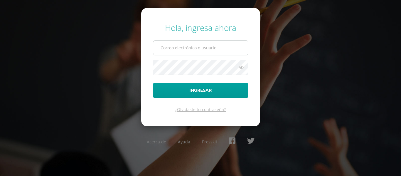
type input "[EMAIL_ADDRESS][DOMAIN_NAME]"
click at [194, 50] on input "[EMAIL_ADDRESS][DOMAIN_NAME]" at bounding box center [200, 47] width 95 height 14
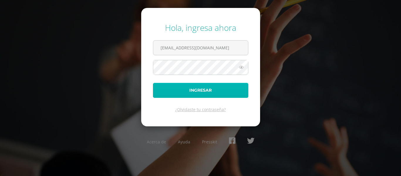
click at [195, 90] on button "Ingresar" at bounding box center [200, 90] width 95 height 15
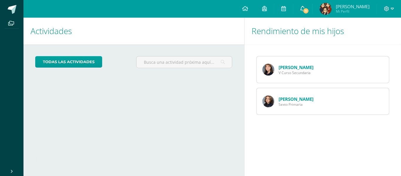
click at [310, 15] on link "11" at bounding box center [302, 9] width 19 height 18
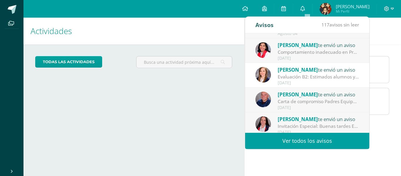
scroll to position [96, 0]
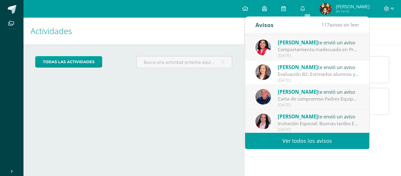
click at [319, 72] on div "Evaluación B2: Estimados alumnos y padres de familia: Por este medio me permito…" at bounding box center [319, 74] width 82 height 7
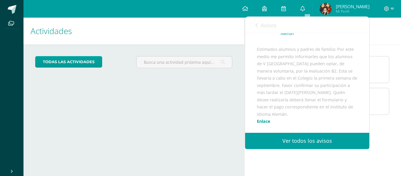
scroll to position [50, 0]
click at [267, 115] on link "Enlace" at bounding box center [263, 118] width 13 height 6
click at [254, 26] on div "Avisos 117 avisos sin leer Avisos" at bounding box center [307, 25] width 124 height 16
click at [257, 26] on icon at bounding box center [256, 25] width 2 height 5
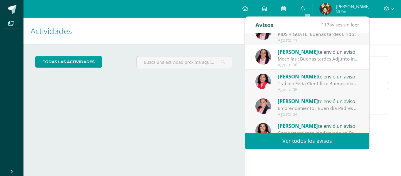
scroll to position [0, 0]
